Goal: Information Seeking & Learning: Learn about a topic

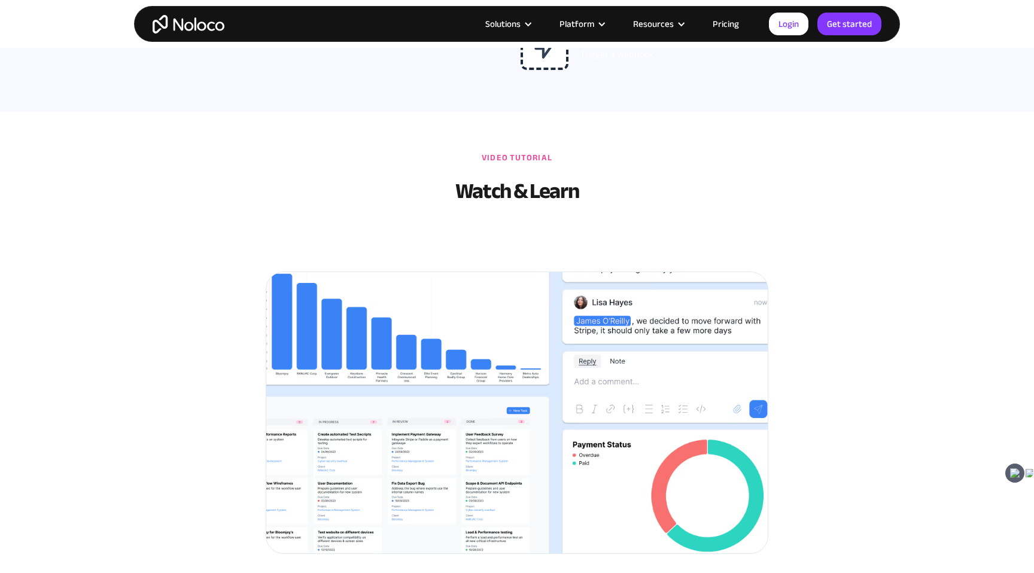
scroll to position [3048, 0]
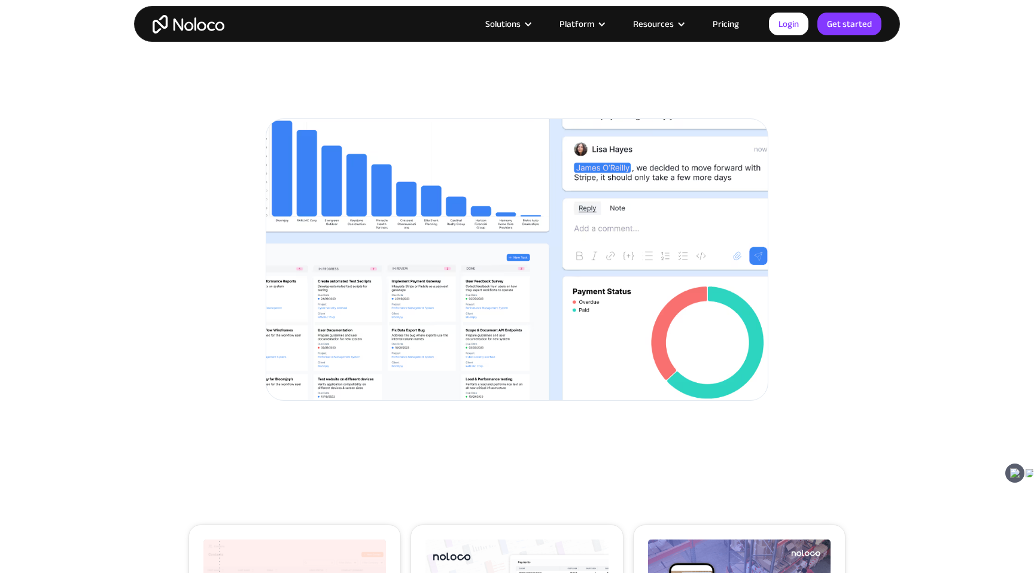
click at [890, 258] on div "Video Tutorial Watch & Learn In this video, we talk through how you can create …" at bounding box center [517, 392] width 1034 height 860
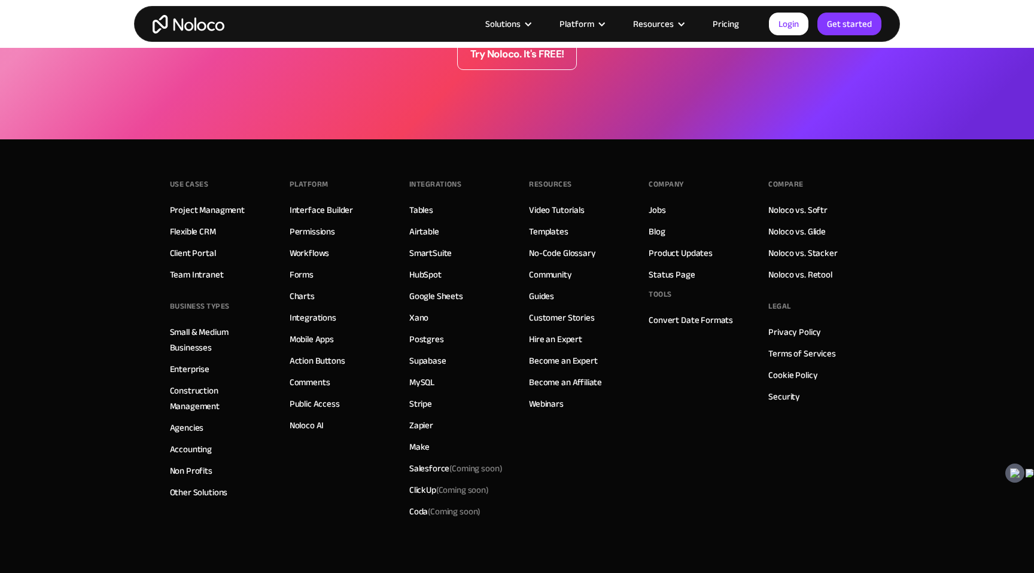
scroll to position [4435, 0]
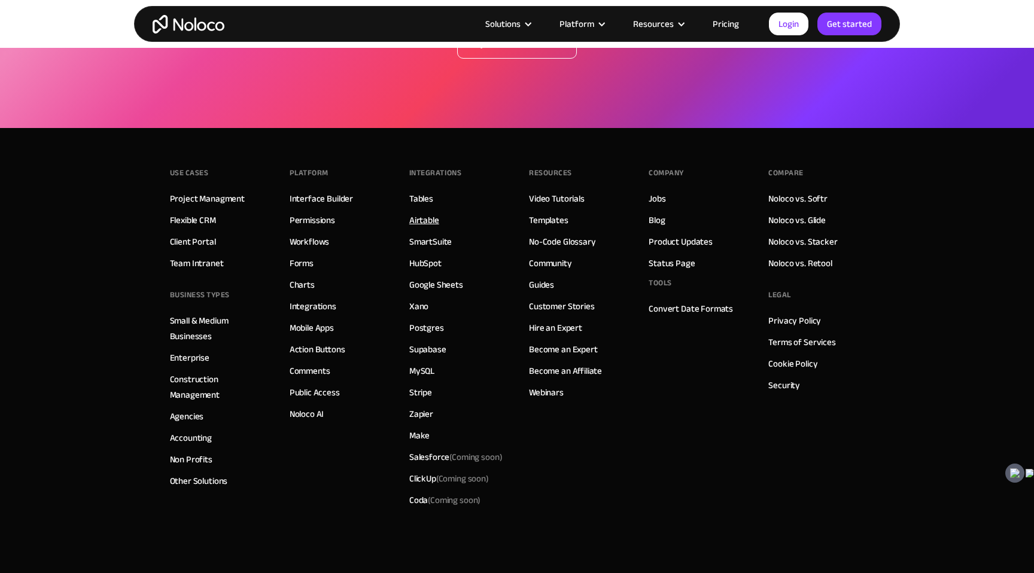
click at [429, 220] on link "Airtable" at bounding box center [424, 220] width 30 height 16
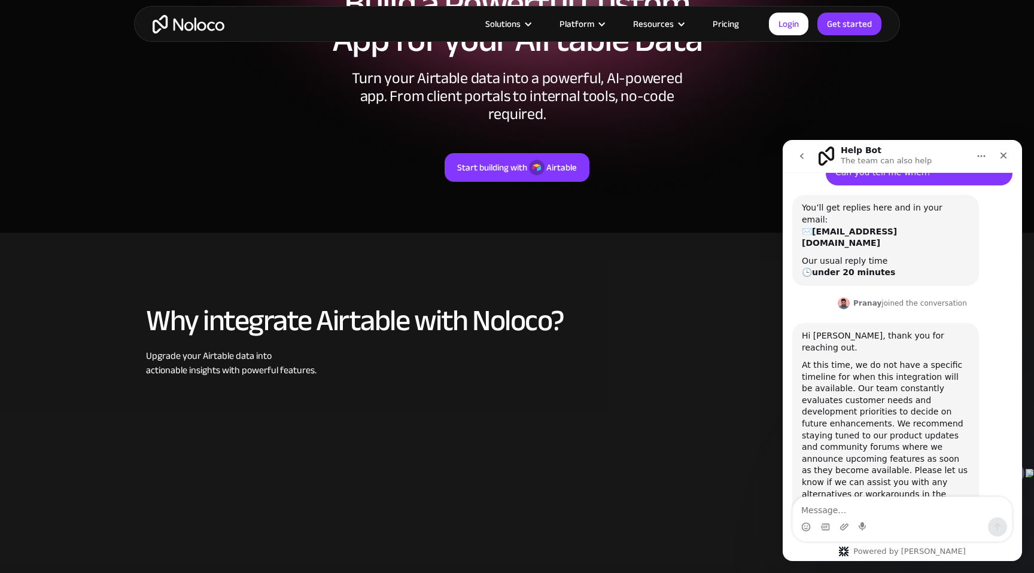
scroll to position [208, 0]
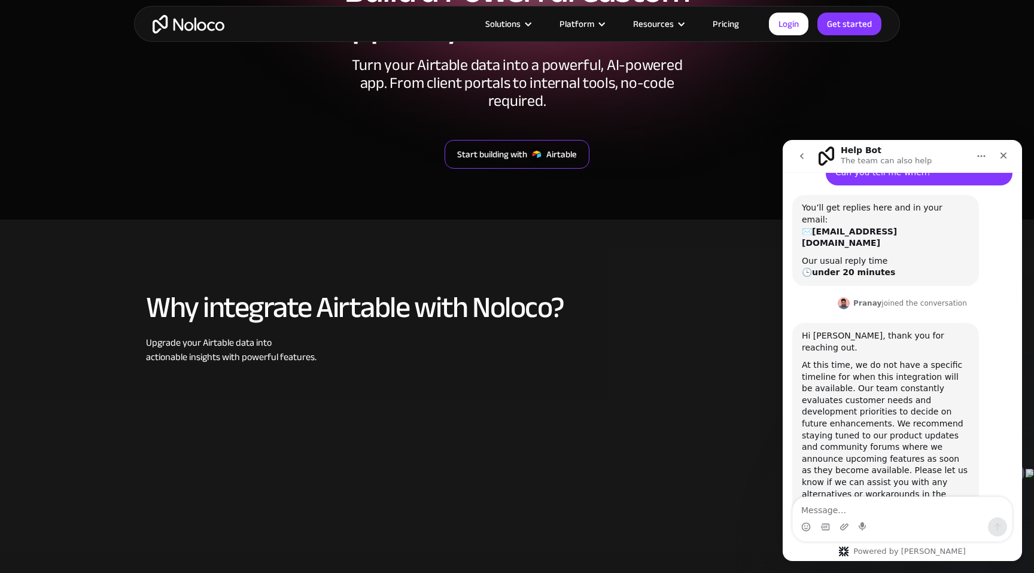
click at [501, 147] on div "Start building with" at bounding box center [492, 155] width 70 height 16
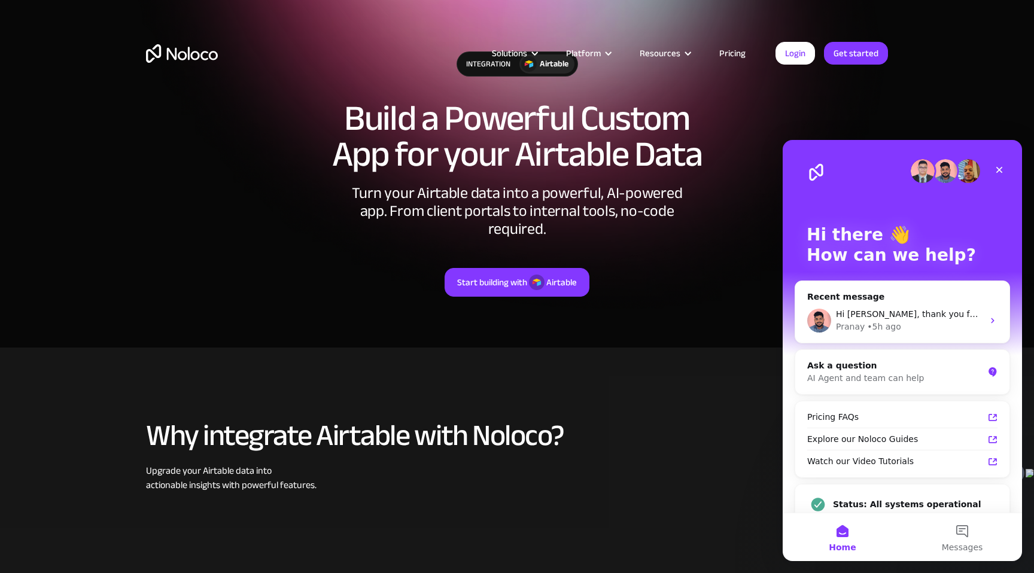
scroll to position [0, 0]
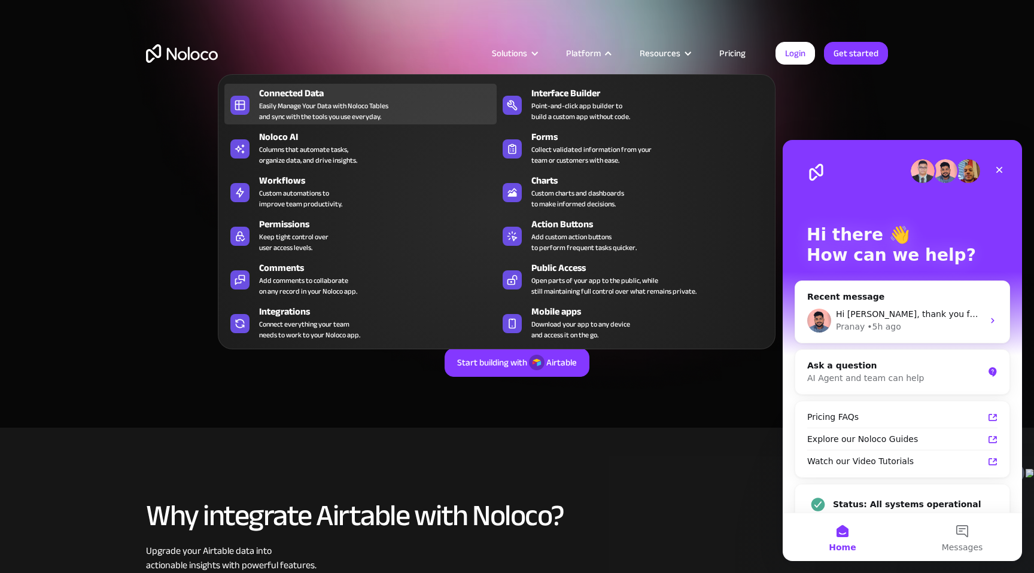
click at [338, 101] on div "Easily Manage Your Data with Noloco Tables and sync with the tools you use ever…" at bounding box center [323, 112] width 129 height 22
